Goal: Information Seeking & Learning: Learn about a topic

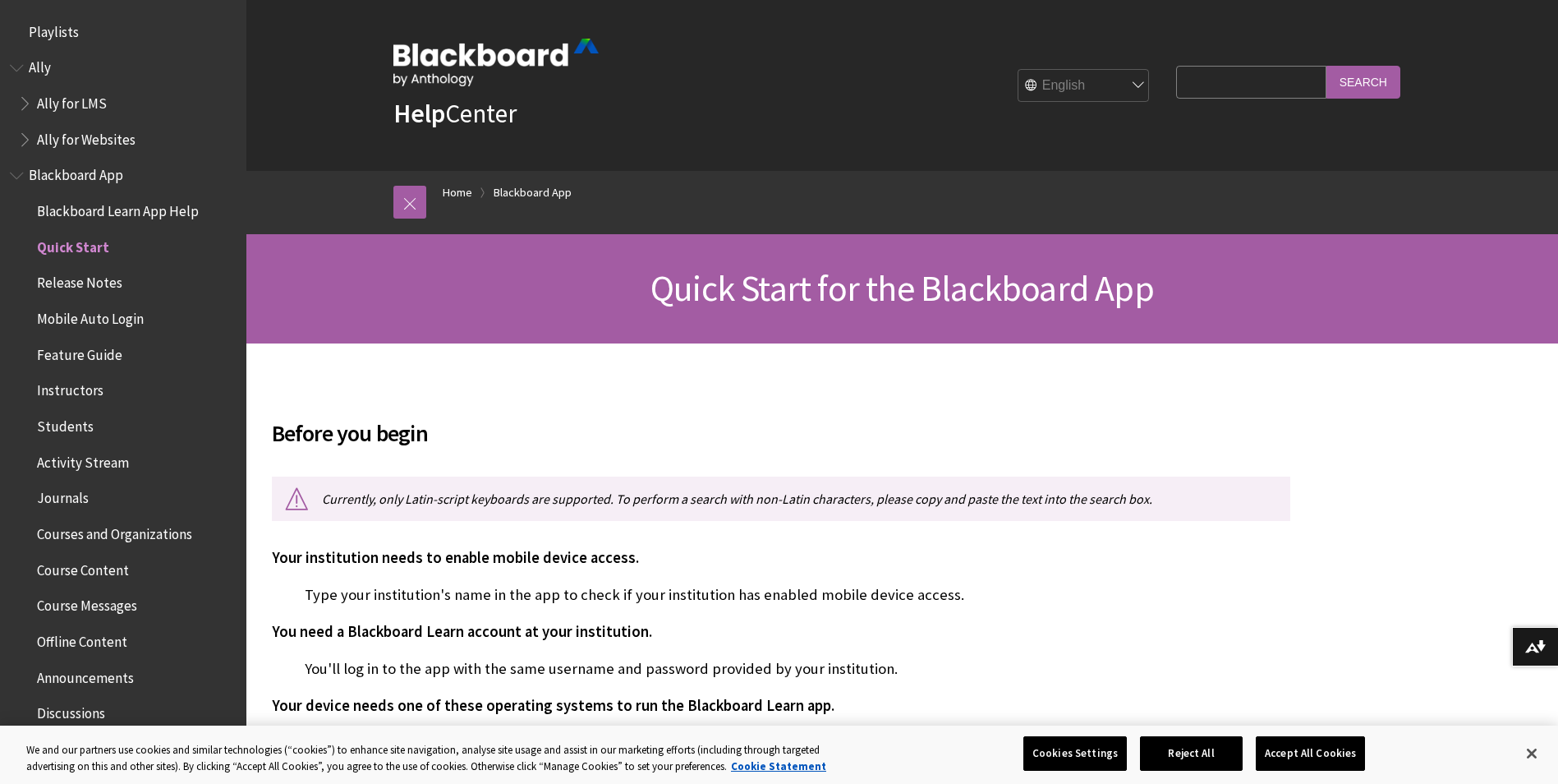
scroll to position [209, 0]
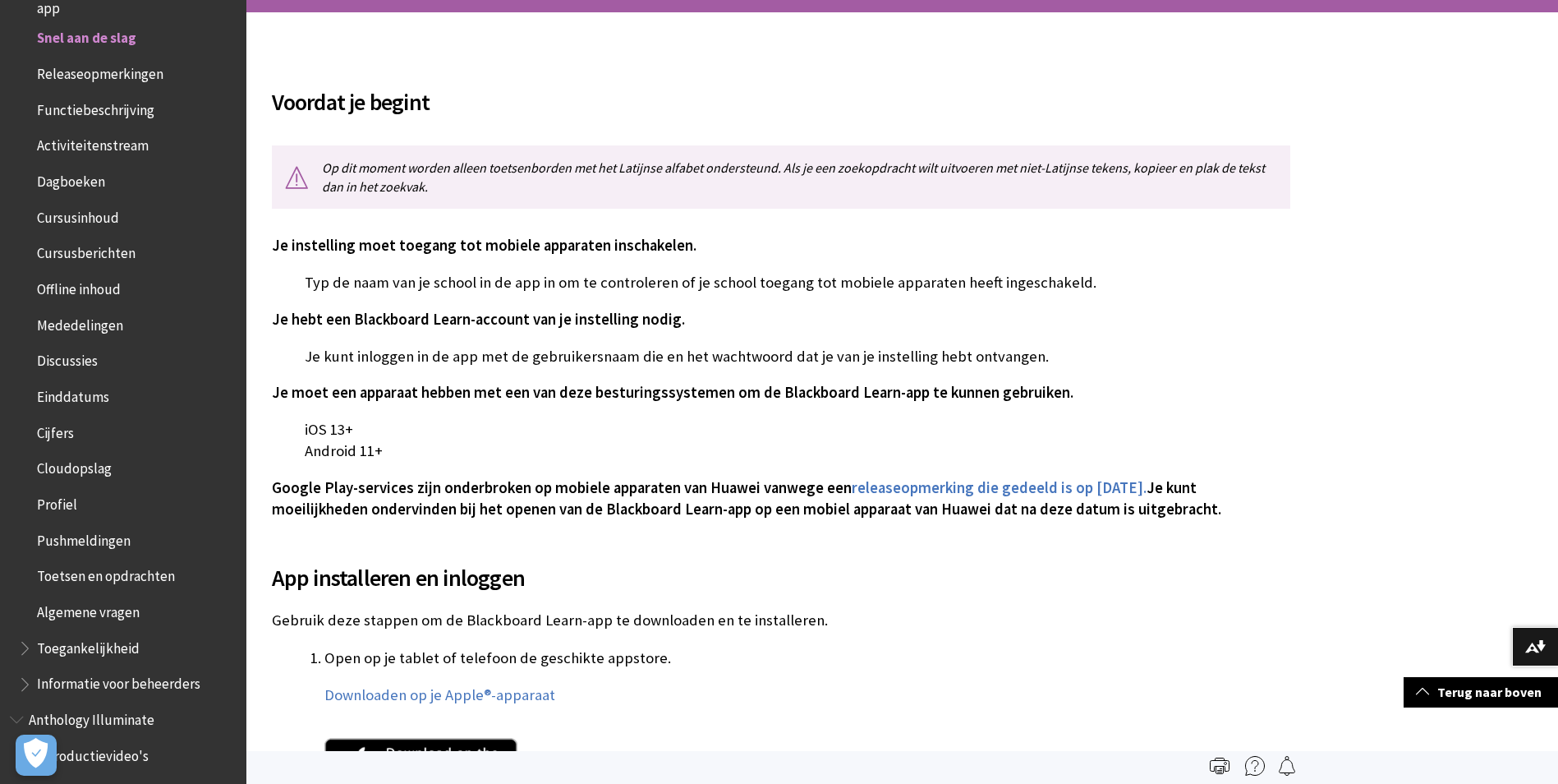
scroll to position [164, 0]
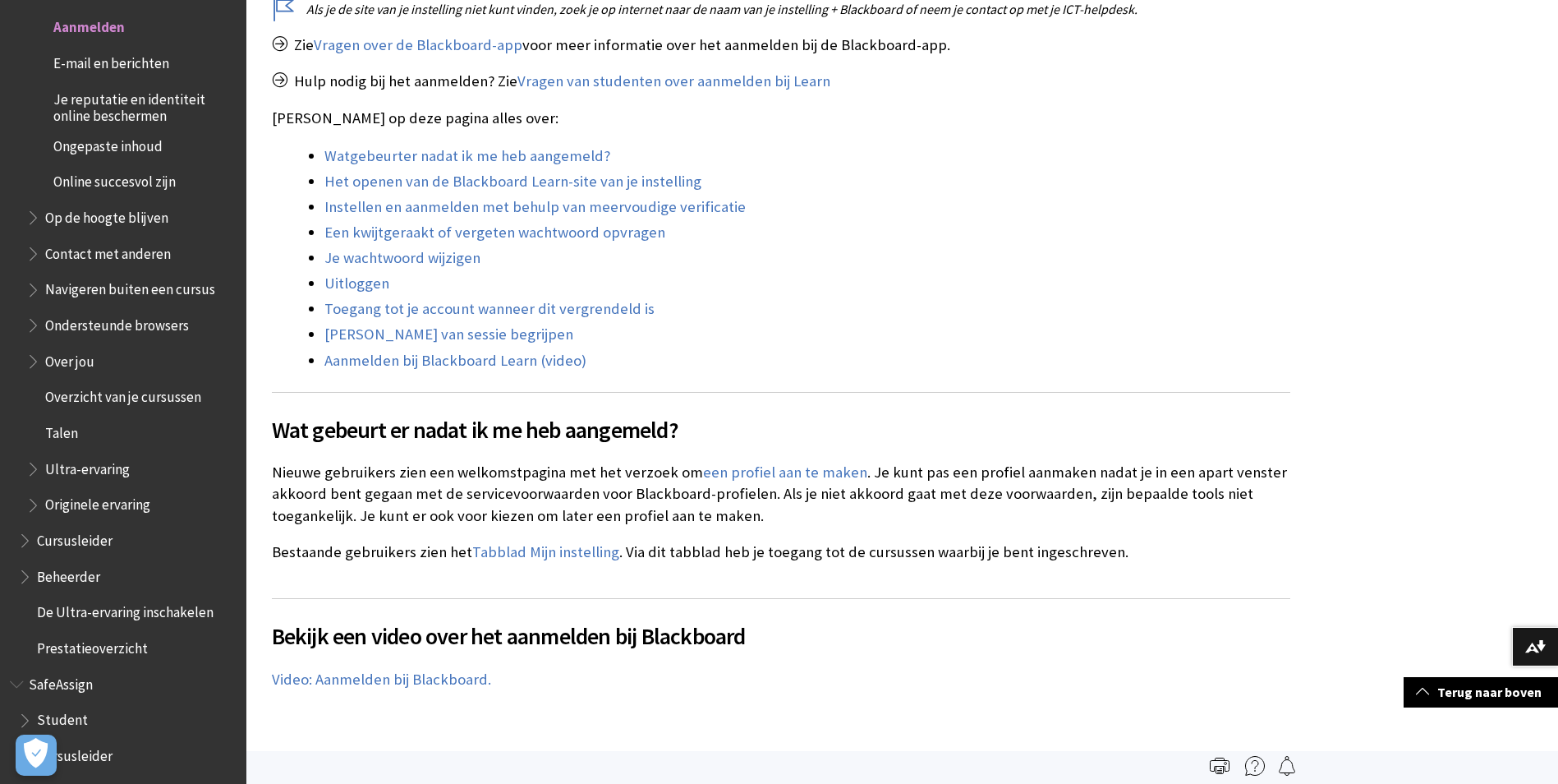
scroll to position [329, 0]
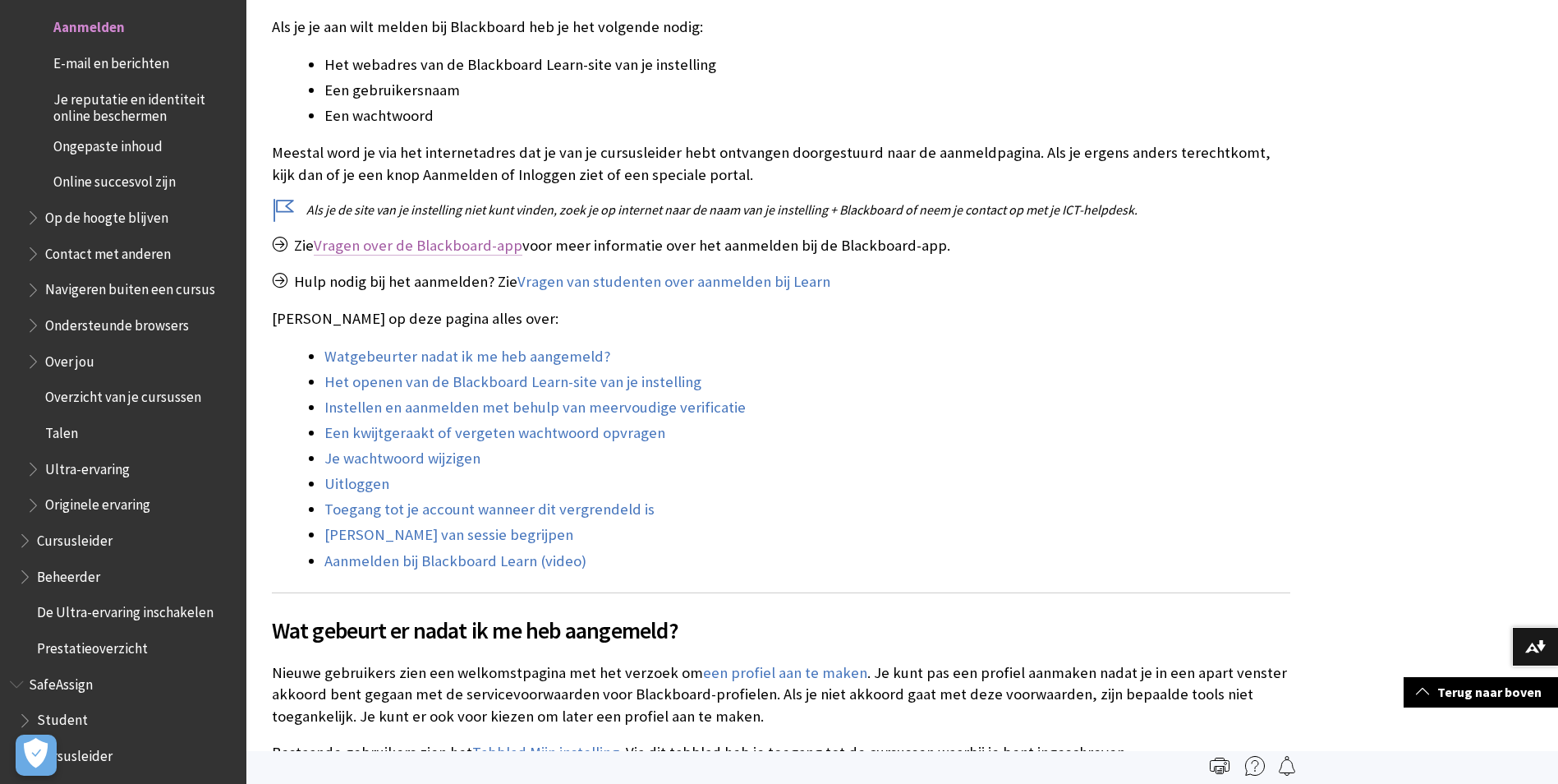
click at [434, 246] on link "Vragen over de Blackboard-app" at bounding box center [418, 246] width 209 height 20
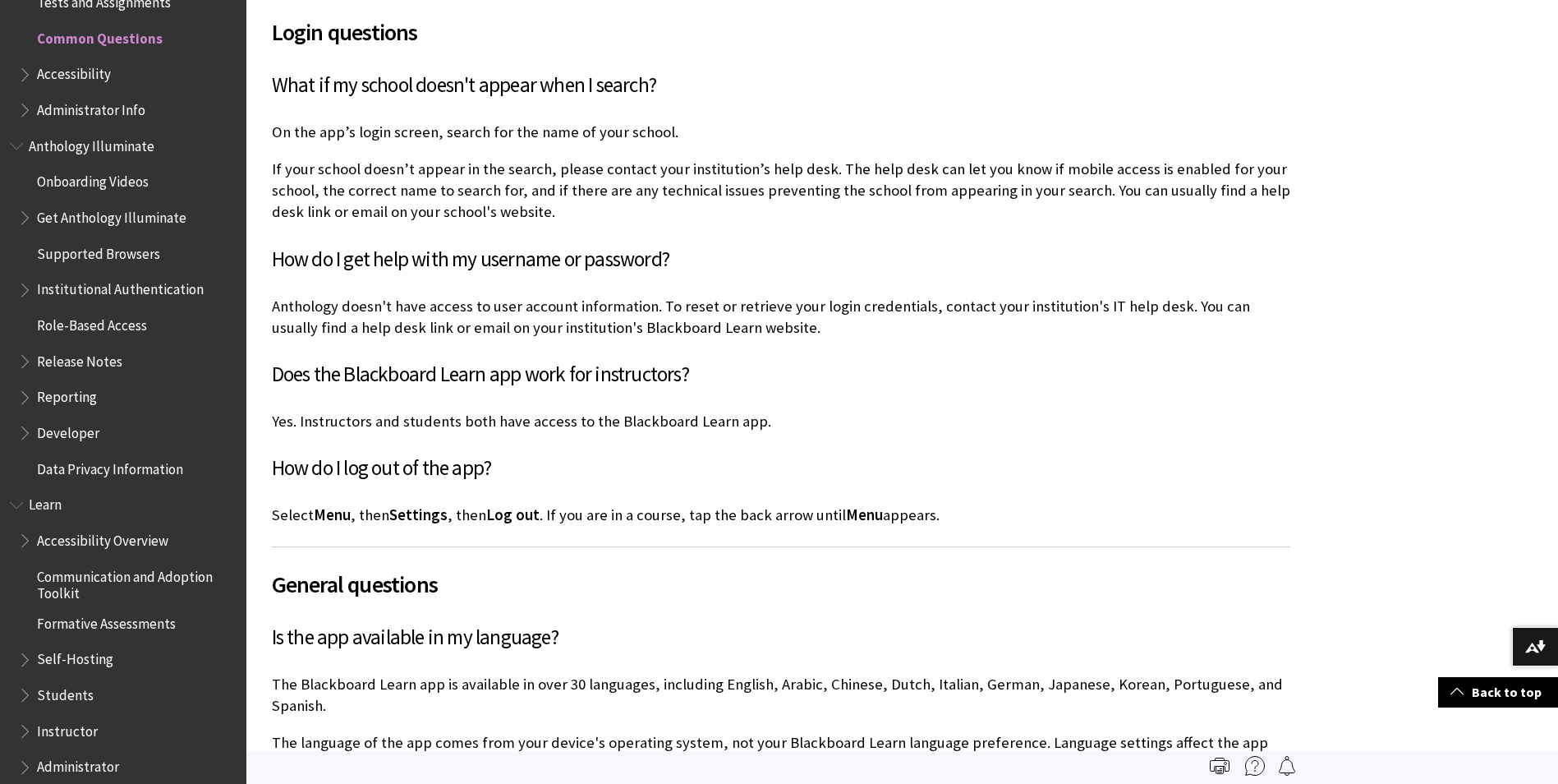
scroll to position [883, 0]
